Goal: Task Accomplishment & Management: Manage account settings

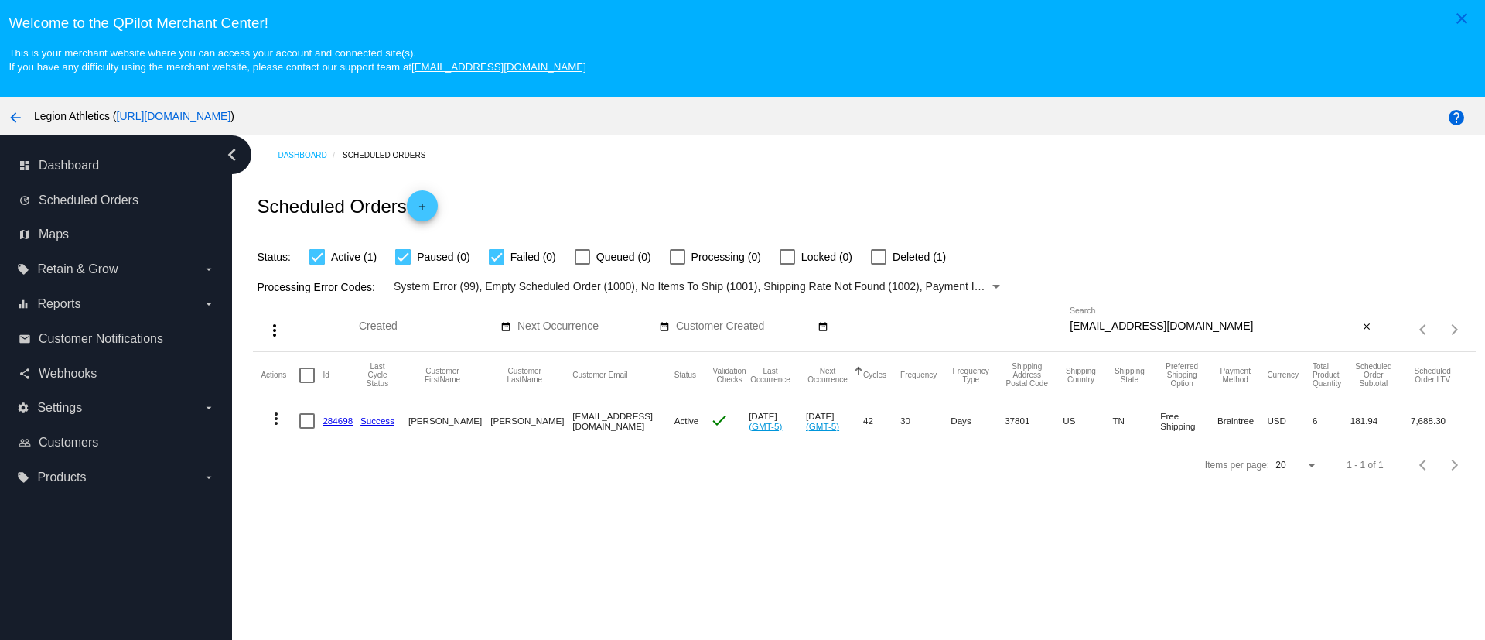
drag, startPoint x: 346, startPoint y: 422, endPoint x: 364, endPoint y: 285, distance: 138.0
click at [346, 422] on link "284698" at bounding box center [337, 420] width 30 height 10
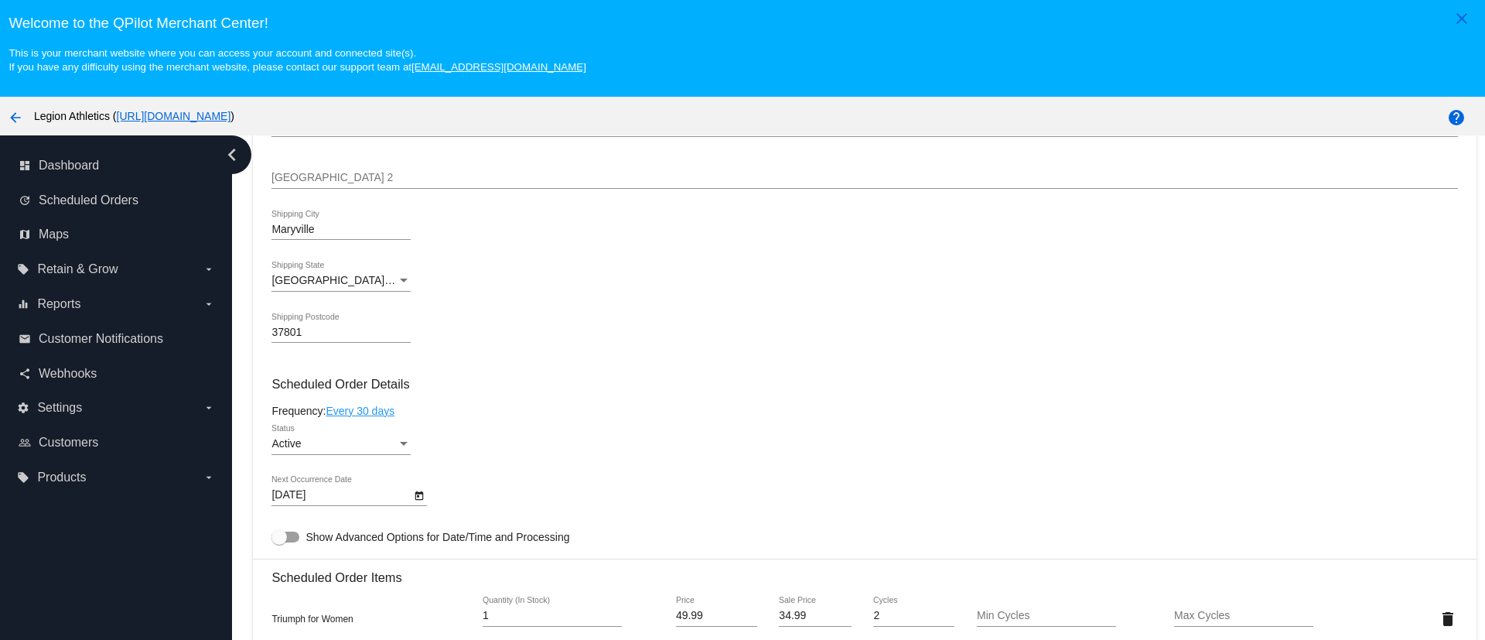
scroll to position [232, 0]
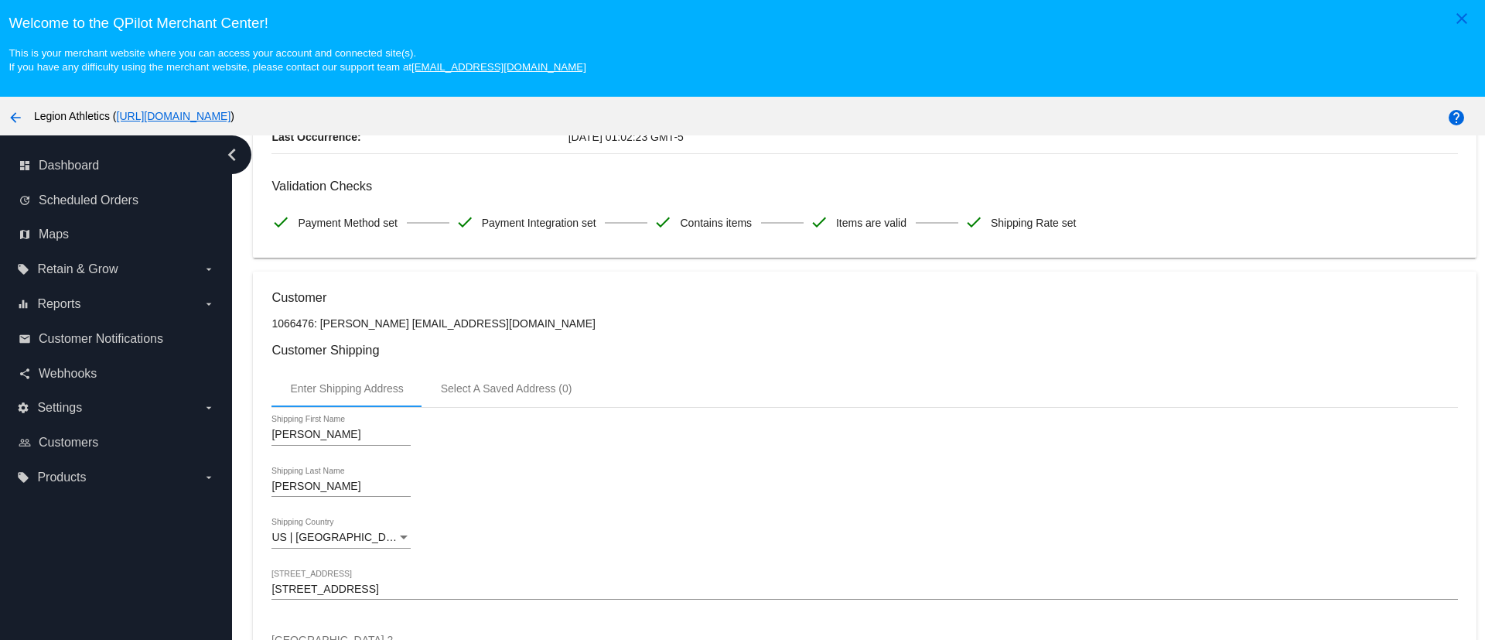
drag, startPoint x: 605, startPoint y: 304, endPoint x: 608, endPoint y: 278, distance: 25.7
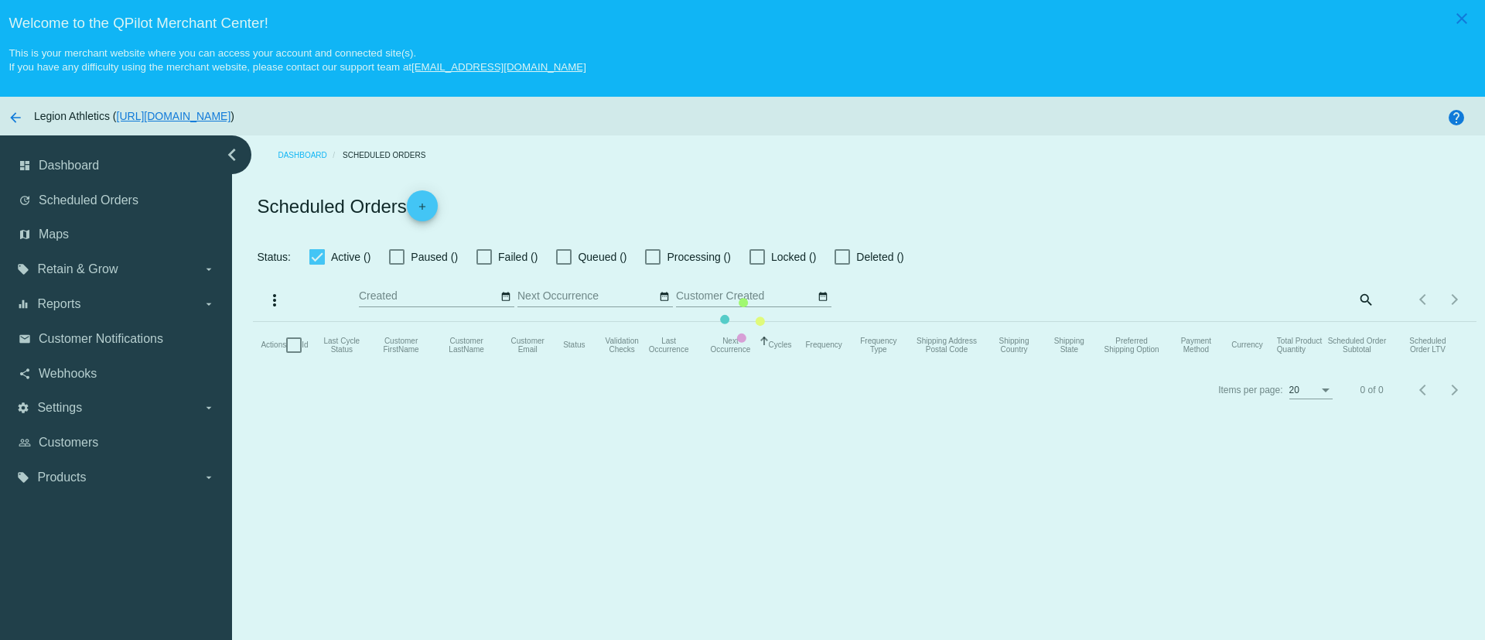
checkbox input "true"
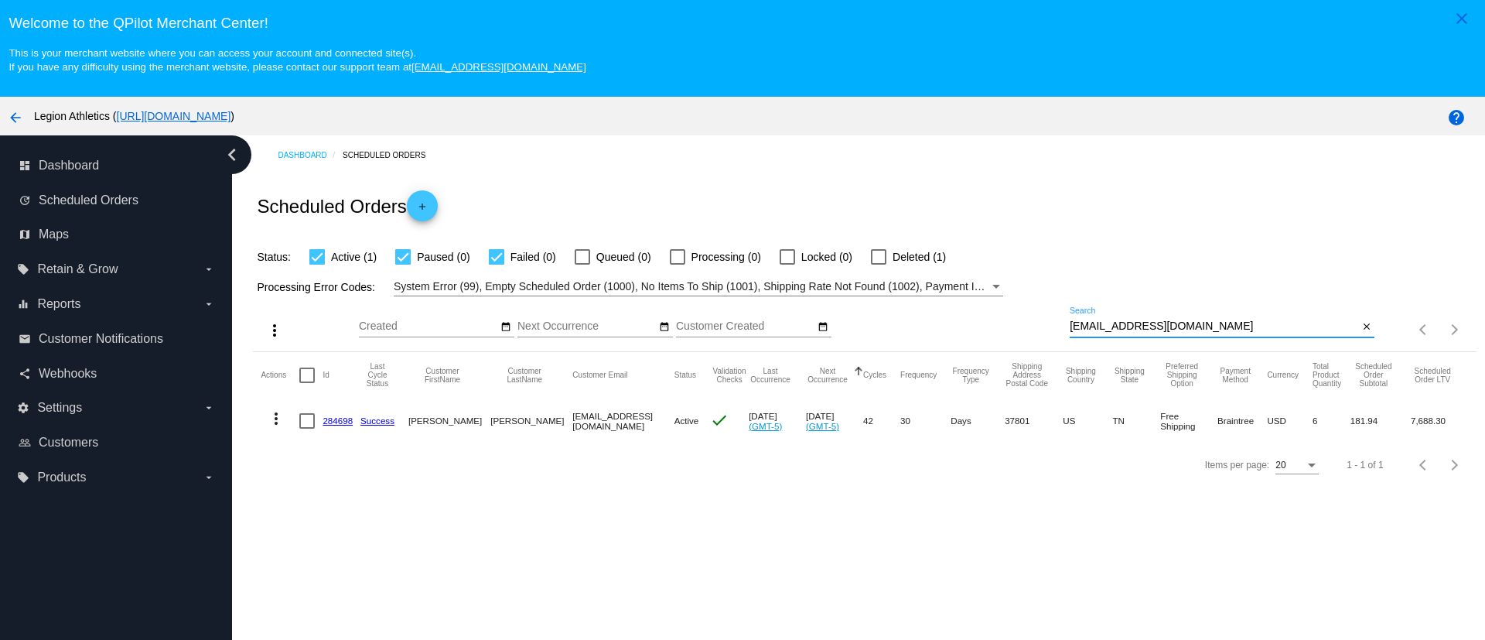
click at [1193, 323] on input "[EMAIL_ADDRESS][DOMAIN_NAME]" at bounding box center [1213, 326] width 288 height 12
paste input "nickserena5@g"
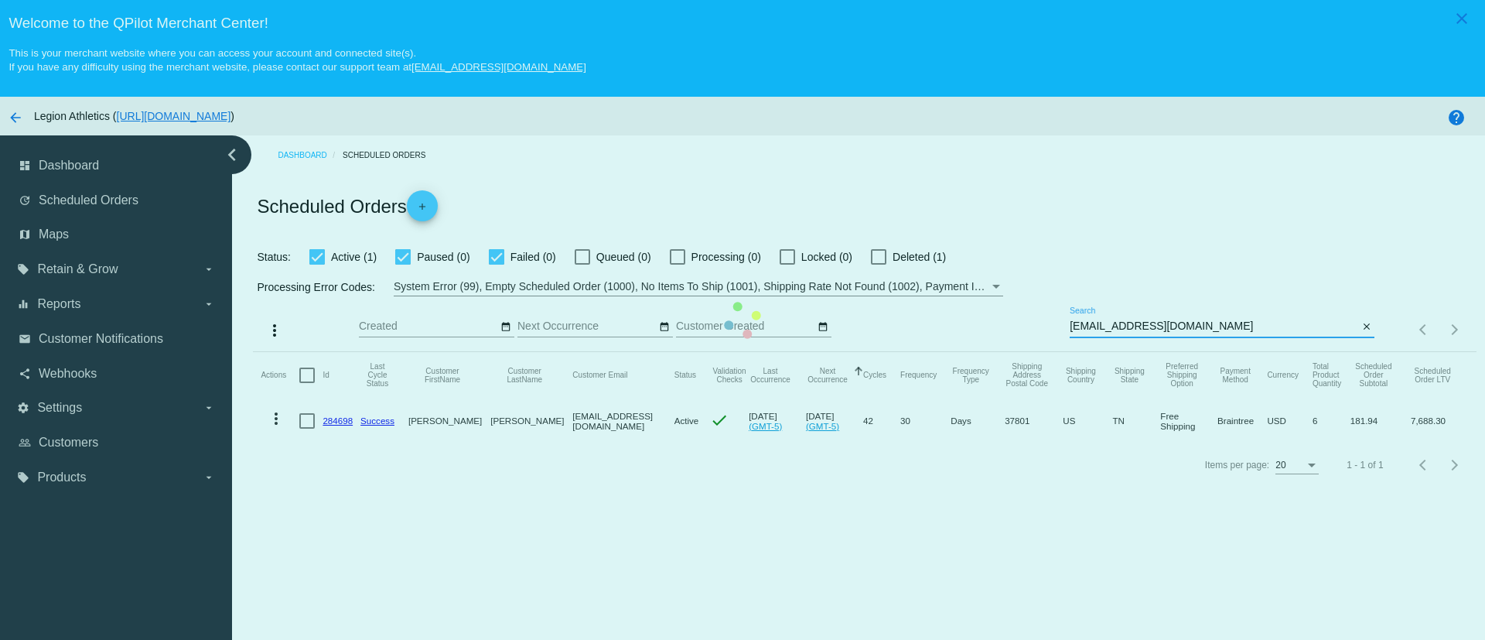
type input "[EMAIL_ADDRESS][DOMAIN_NAME]"
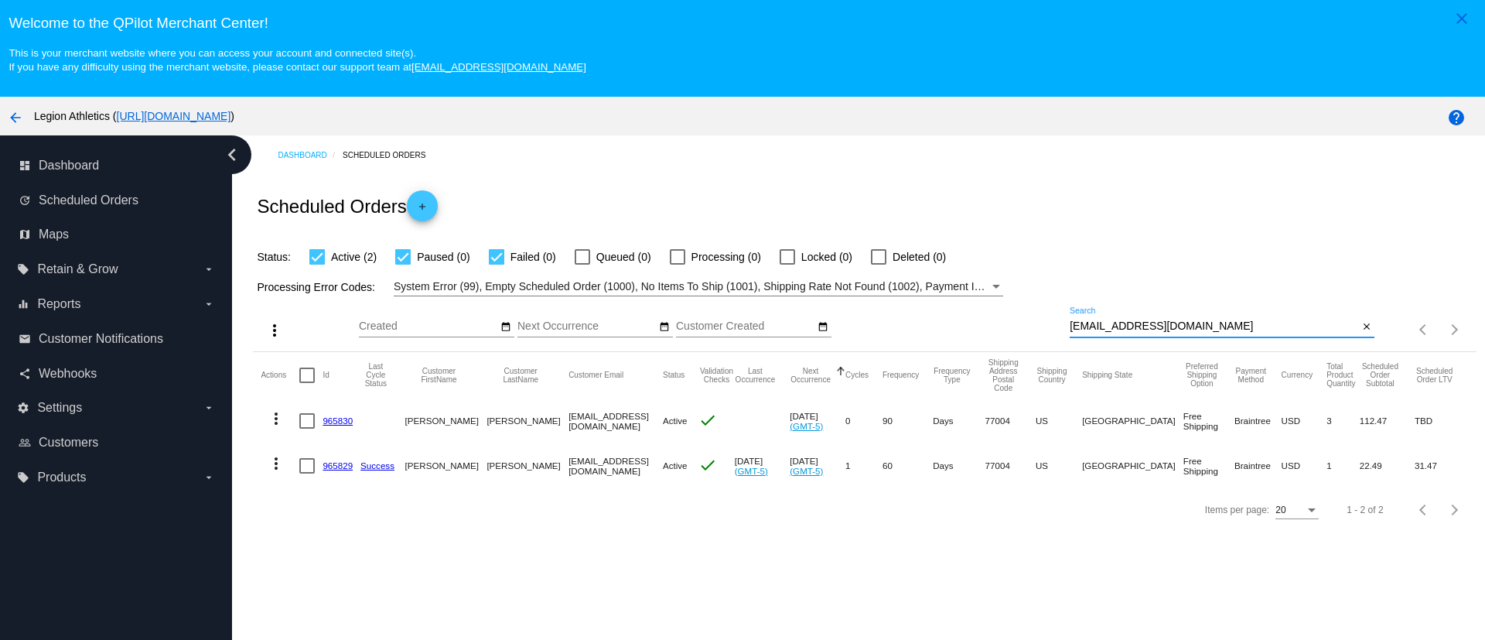
click at [337, 424] on link "965830" at bounding box center [337, 420] width 30 height 10
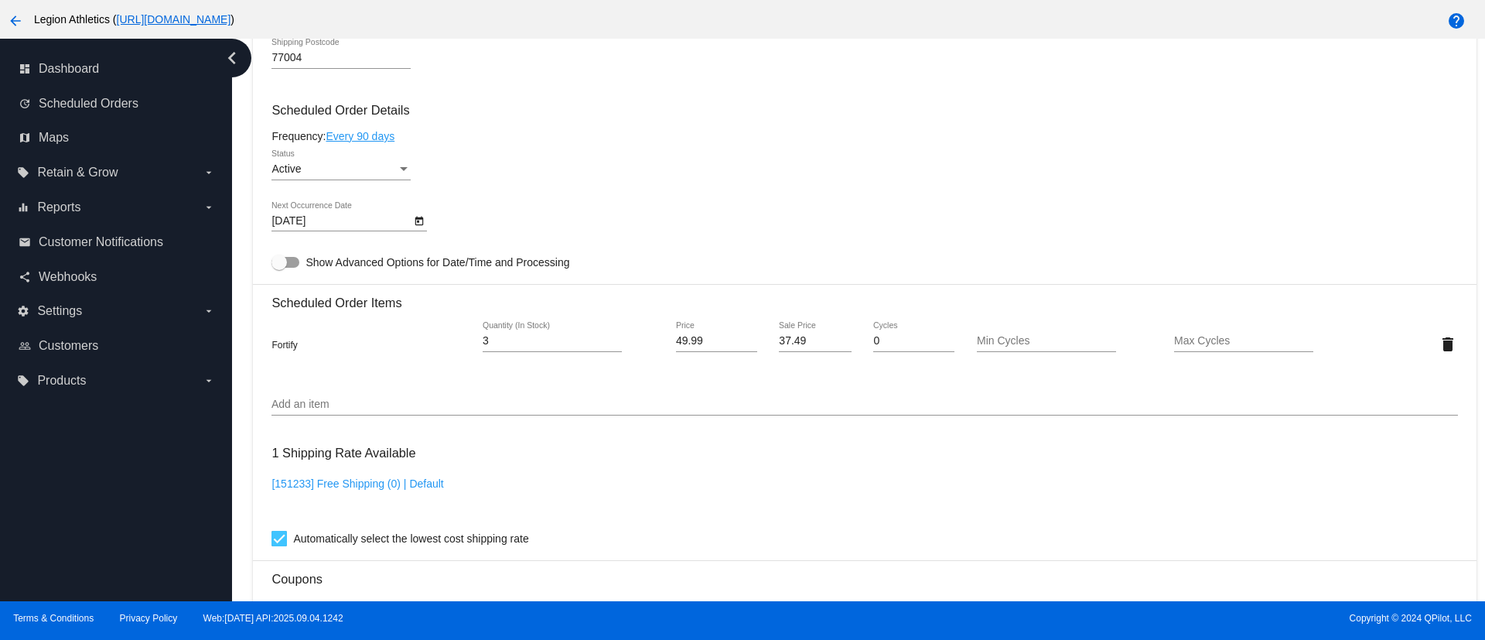
scroll to position [696, 0]
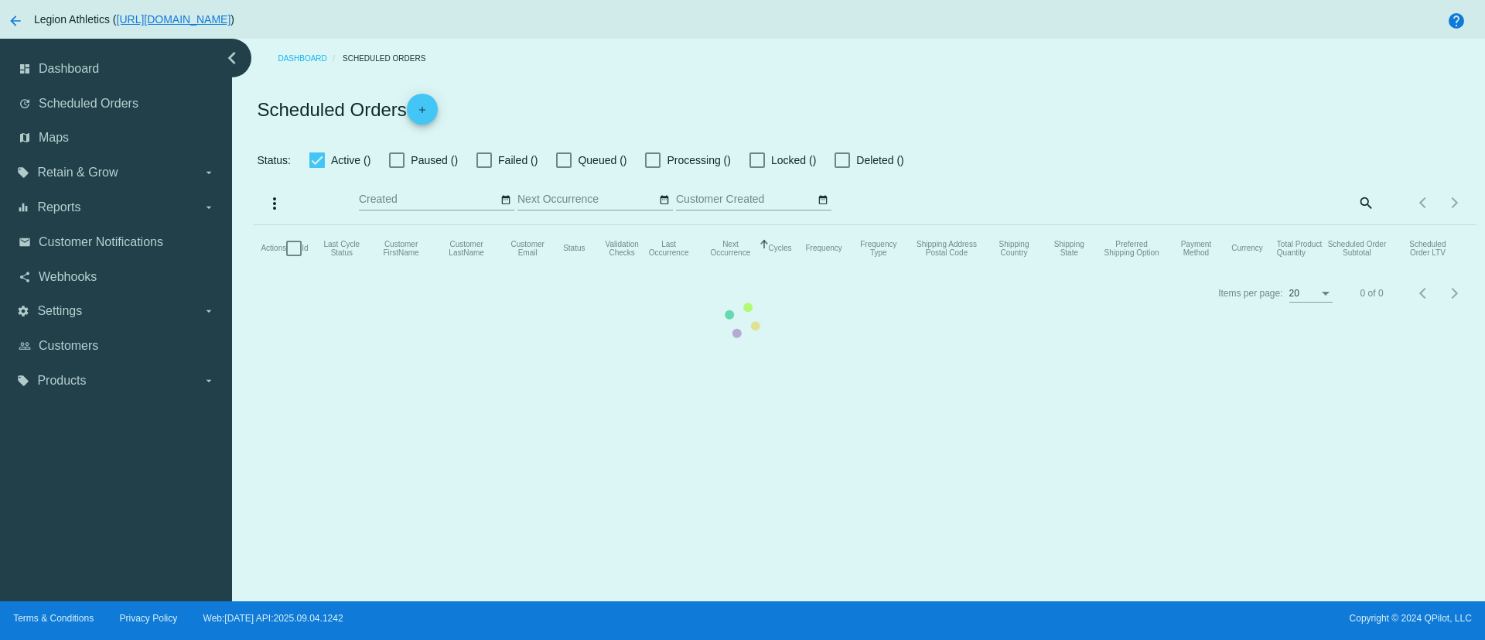
checkbox input "true"
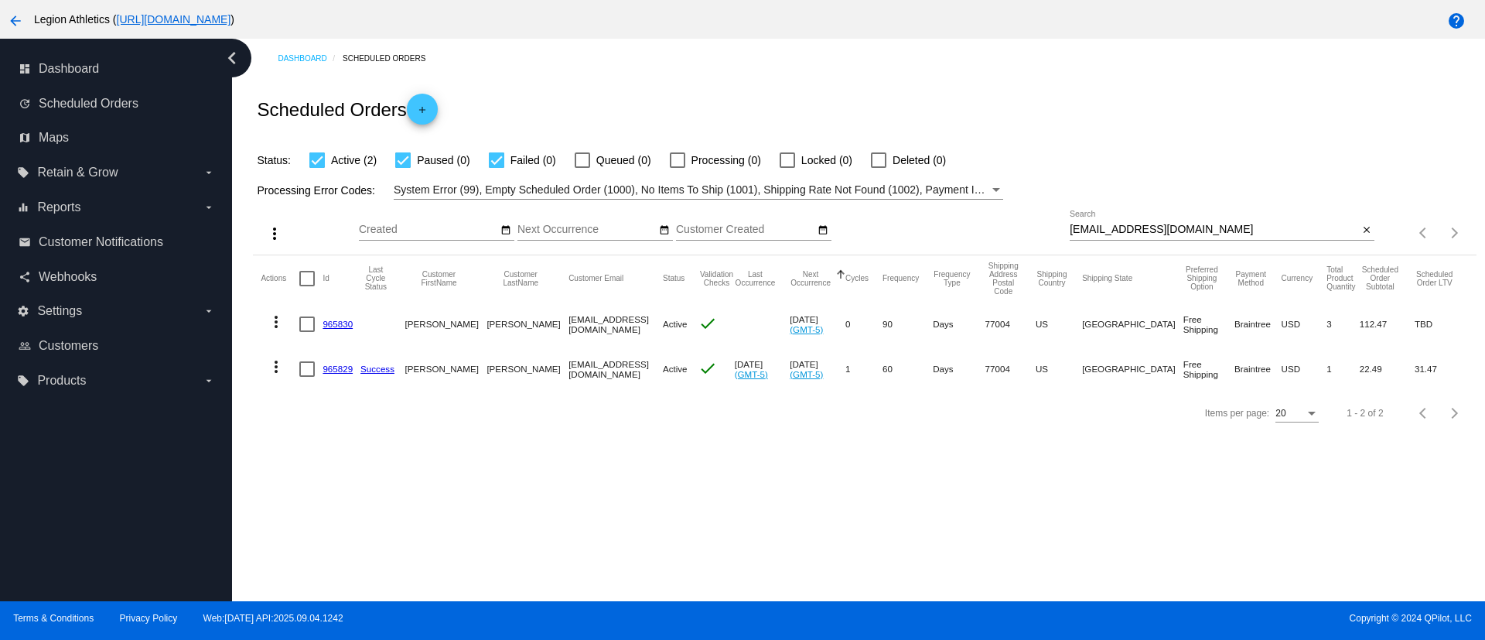
click at [339, 368] on link "965829" at bounding box center [337, 368] width 30 height 10
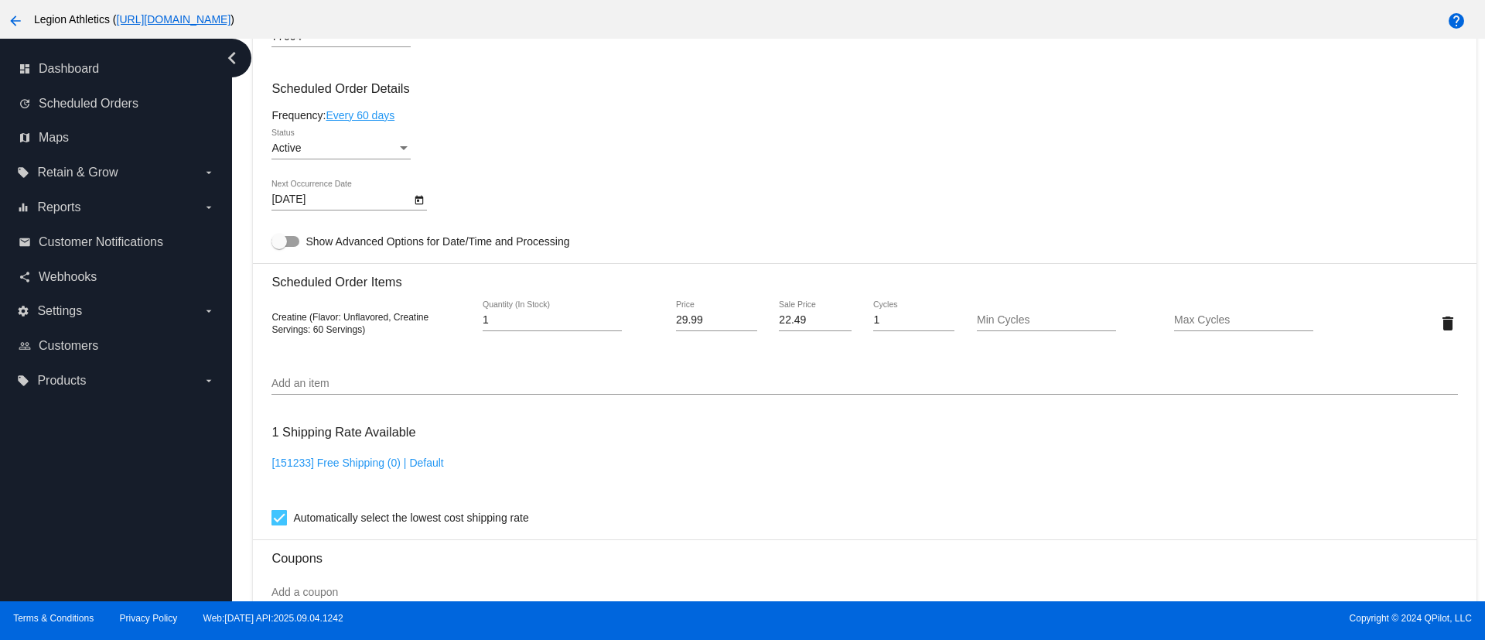
scroll to position [928, 0]
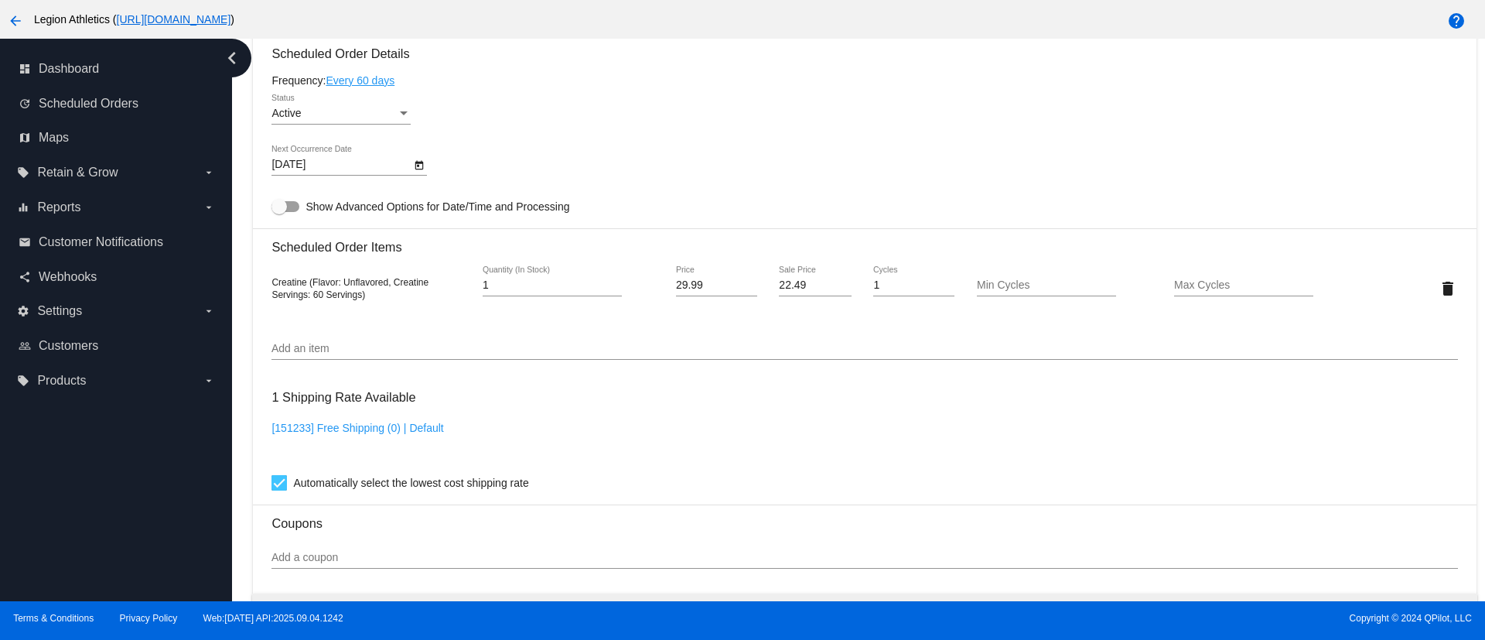
click at [410, 343] on input "Add an item" at bounding box center [863, 349] width 1185 height 12
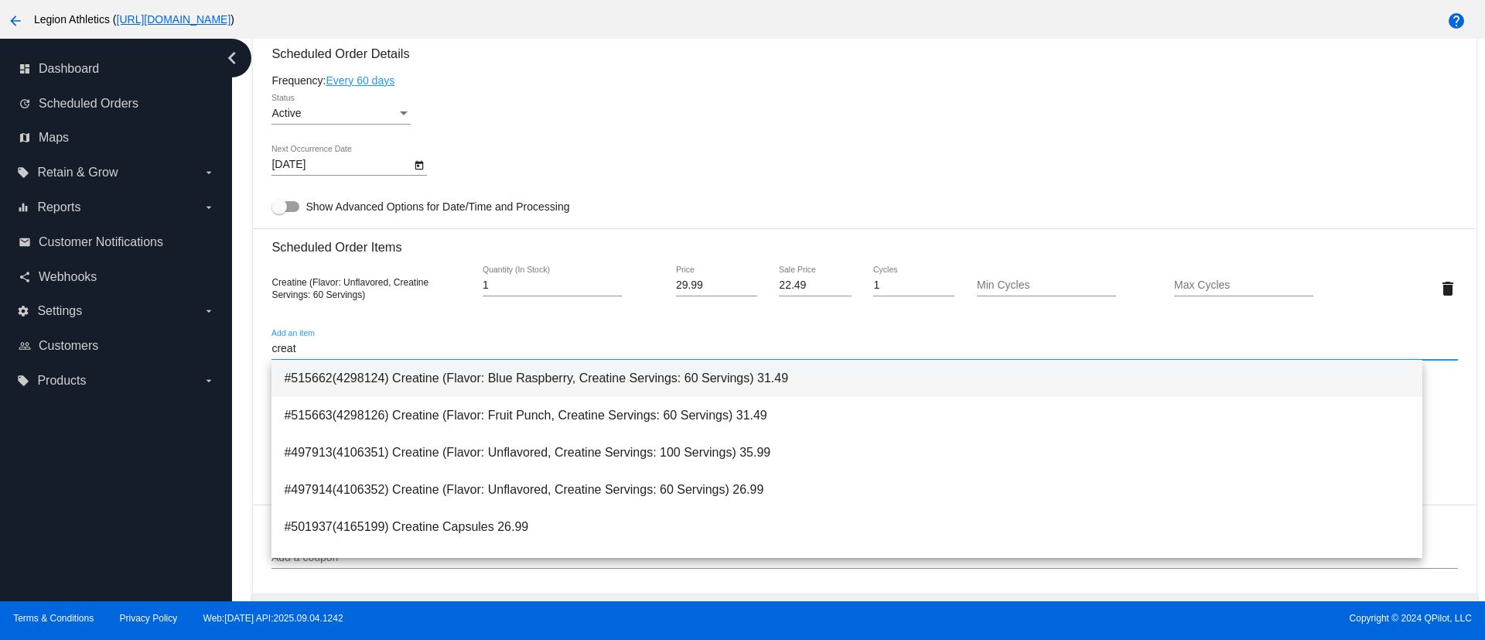
type input "creat"
click at [391, 382] on span "#515662(4298124) Creatine (Flavor: Blue Raspberry, Creatine Servings: 60 Servin…" at bounding box center [846, 378] width 1125 height 37
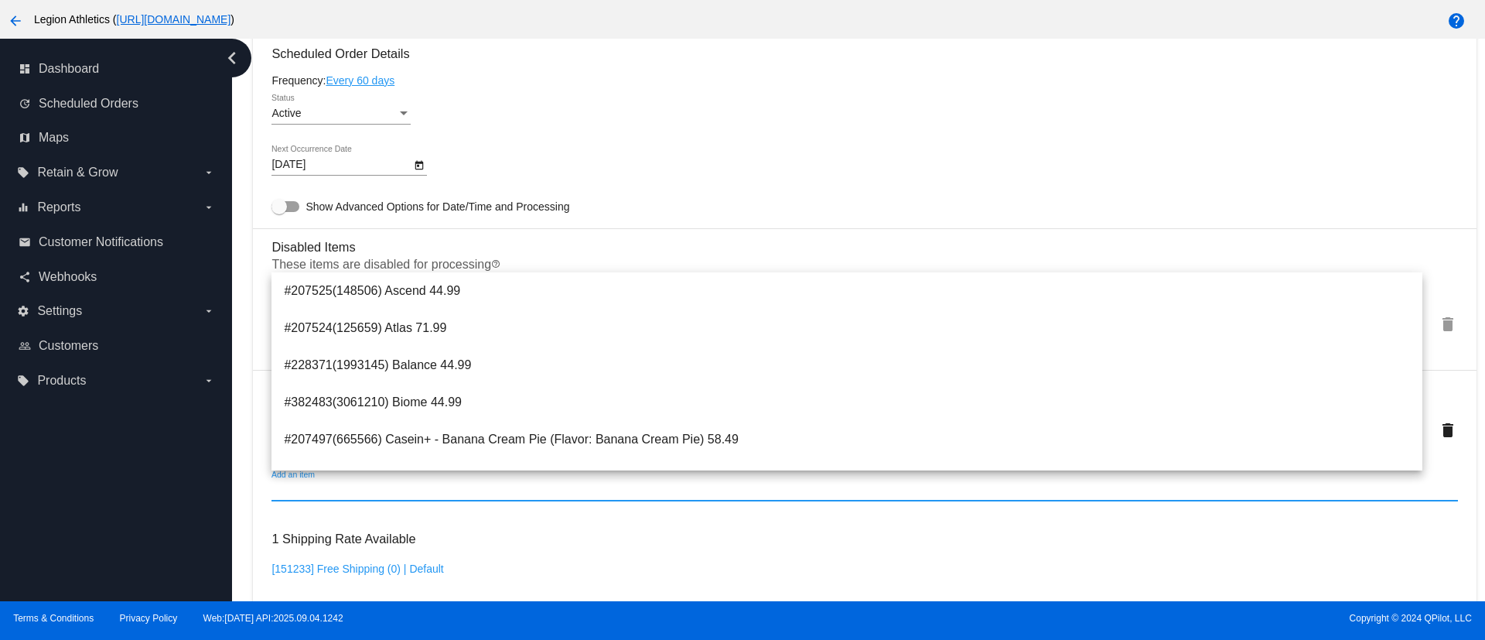
click at [61, 515] on div "dashboard Dashboard update Scheduled Orders map Maps local_offer Retain & Grow …" at bounding box center [116, 320] width 232 height 562
